Goal: Task Accomplishment & Management: Use online tool/utility

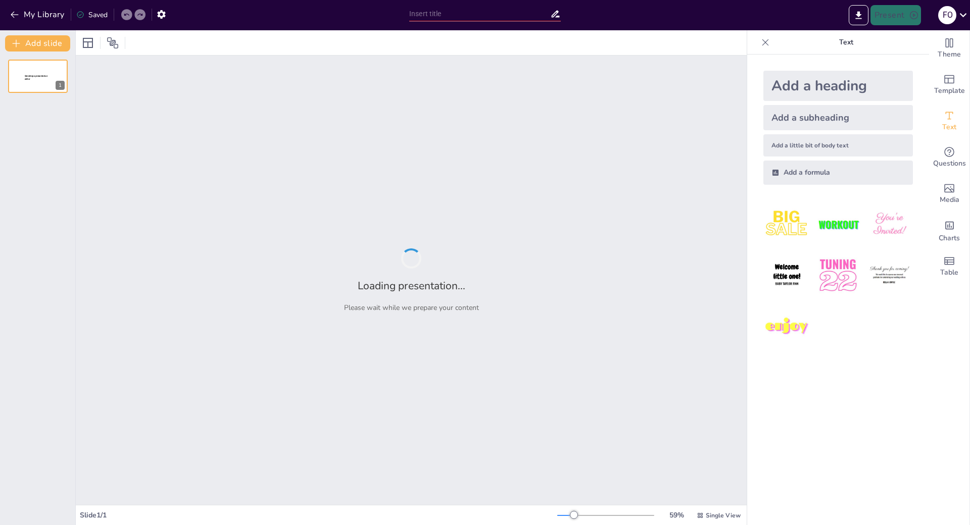
type input "Иллюстративные материалы в презентации: эффективное представление информации"
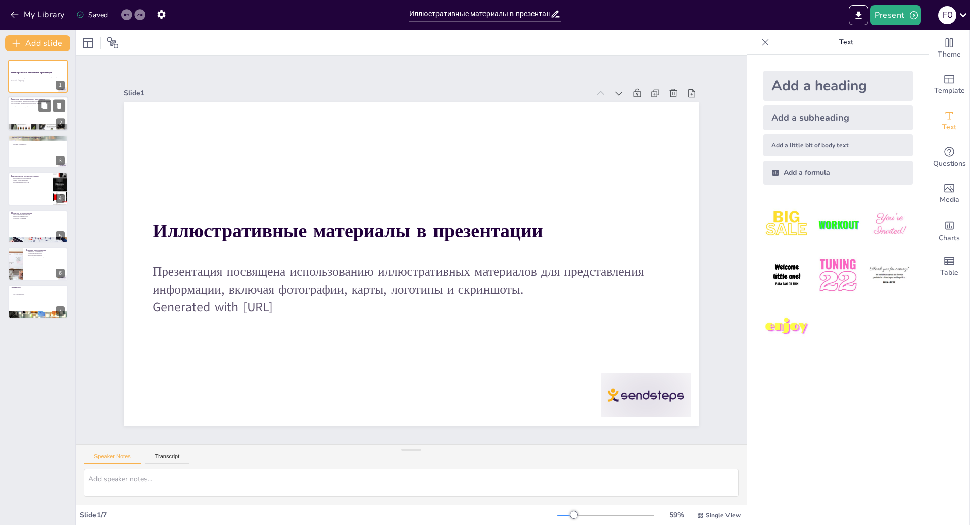
click at [41, 119] on div at bounding box center [38, 114] width 61 height 34
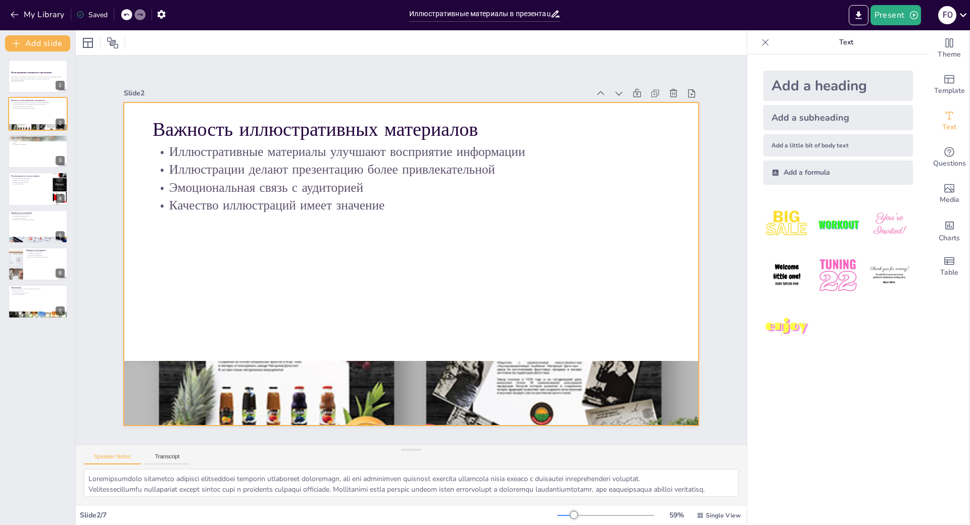
scroll to position [10, 0]
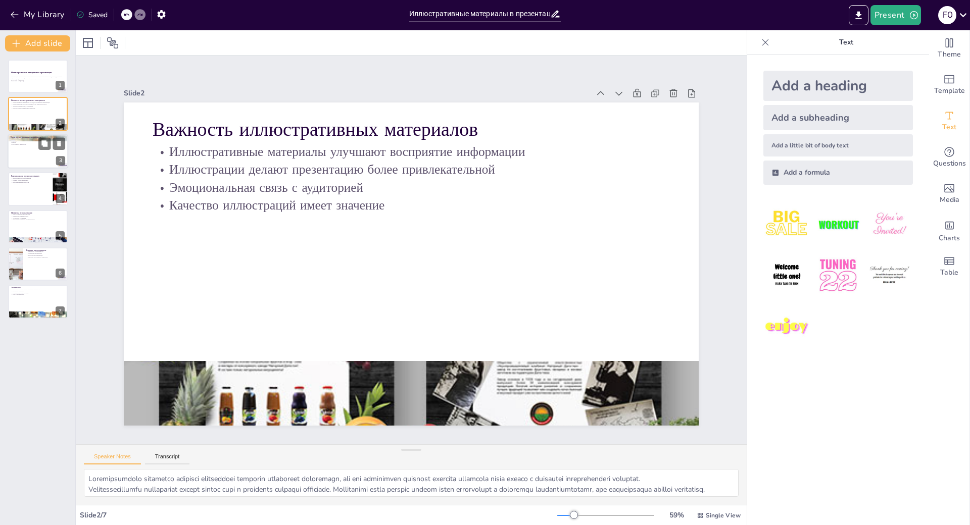
click at [34, 151] on div at bounding box center [38, 151] width 61 height 34
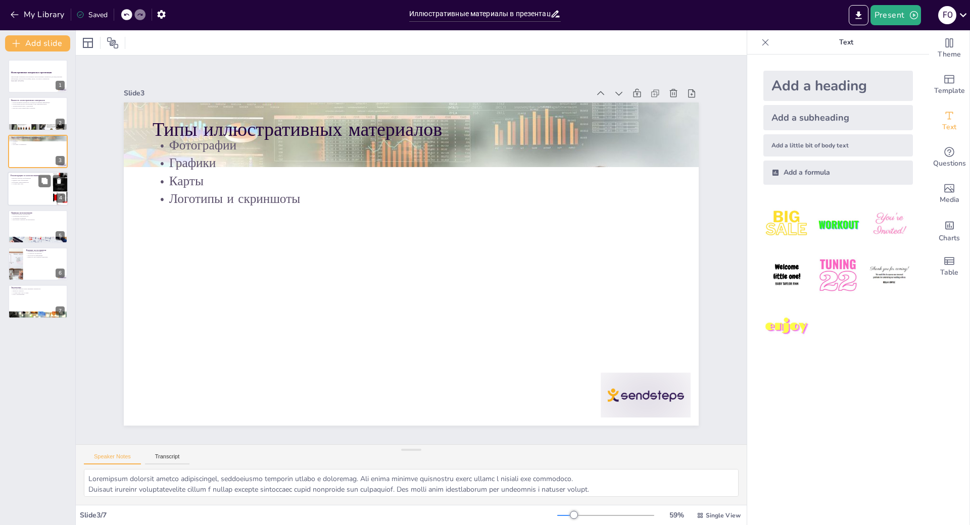
click at [29, 182] on p "Избегание перегруженности" at bounding box center [30, 182] width 39 height 2
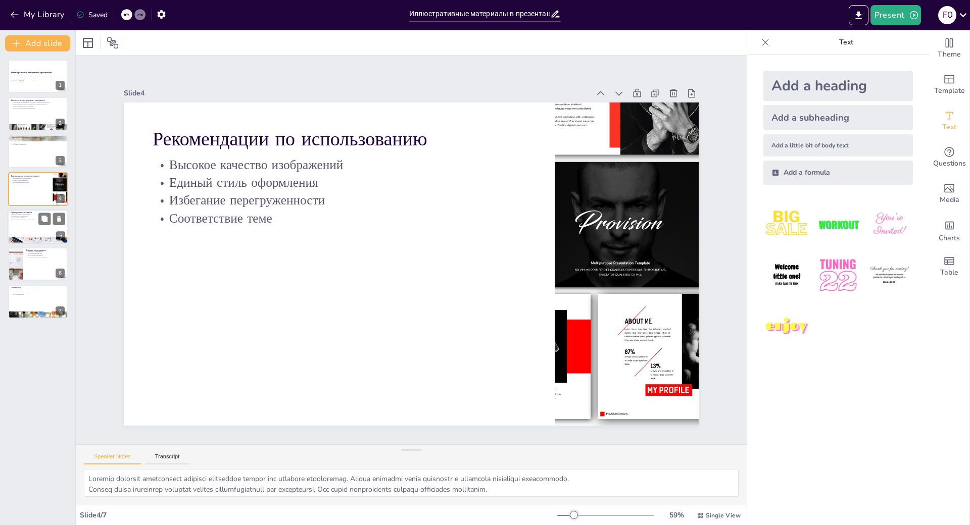
click at [39, 231] on div at bounding box center [38, 227] width 61 height 34
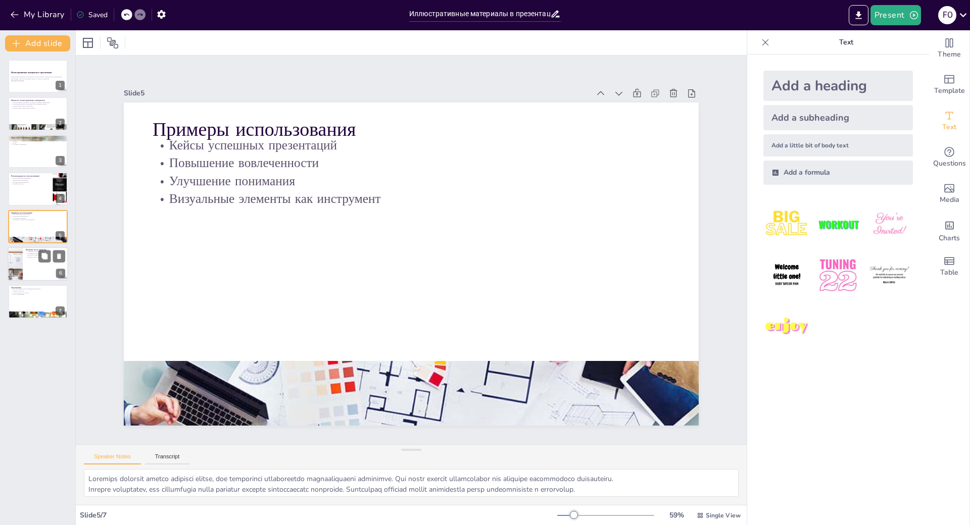
click at [39, 274] on div at bounding box center [38, 264] width 61 height 34
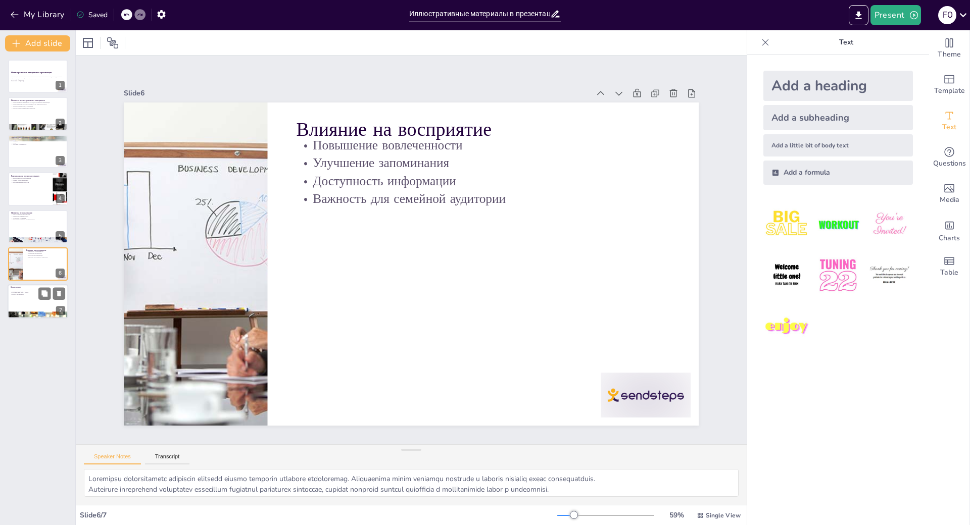
click at [42, 306] on div at bounding box center [38, 302] width 61 height 34
type textarea "Loremips dolorsit ametconsectetu adipiscing elitseddoe. Tem incididu utlabor et…"
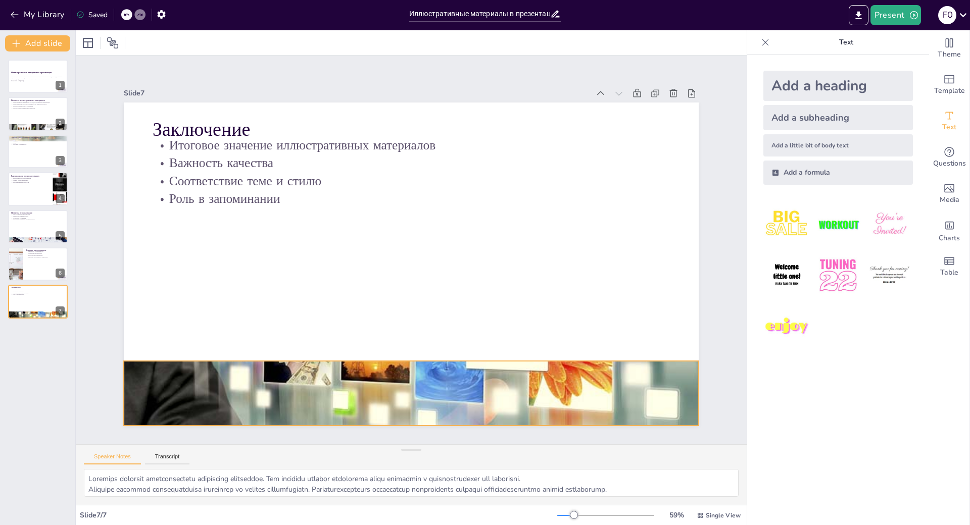
scroll to position [10, 0]
